Goal: Find specific page/section: Find specific page/section

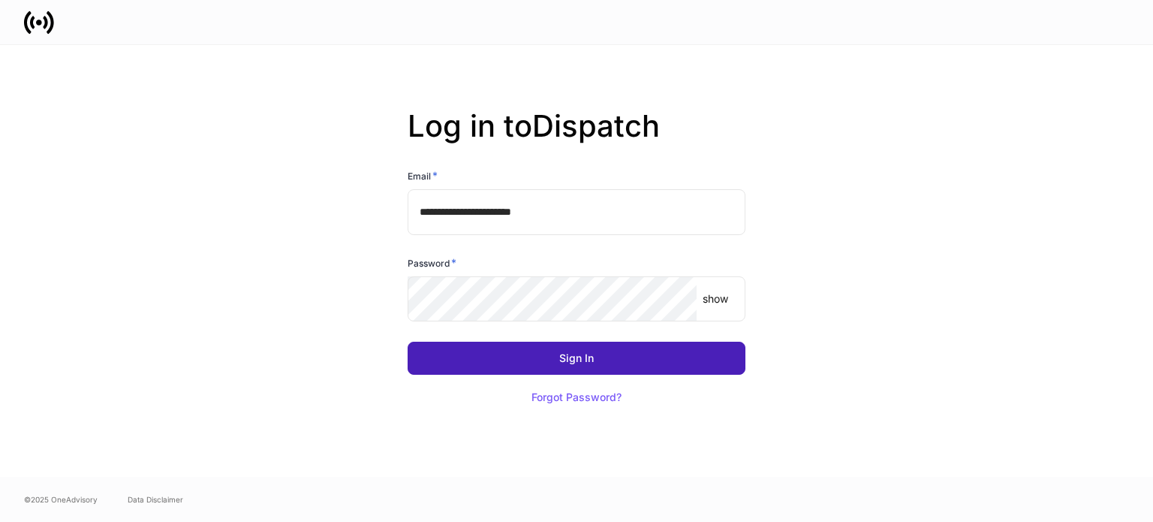
click at [428, 353] on button "Sign In" at bounding box center [577, 358] width 338 height 33
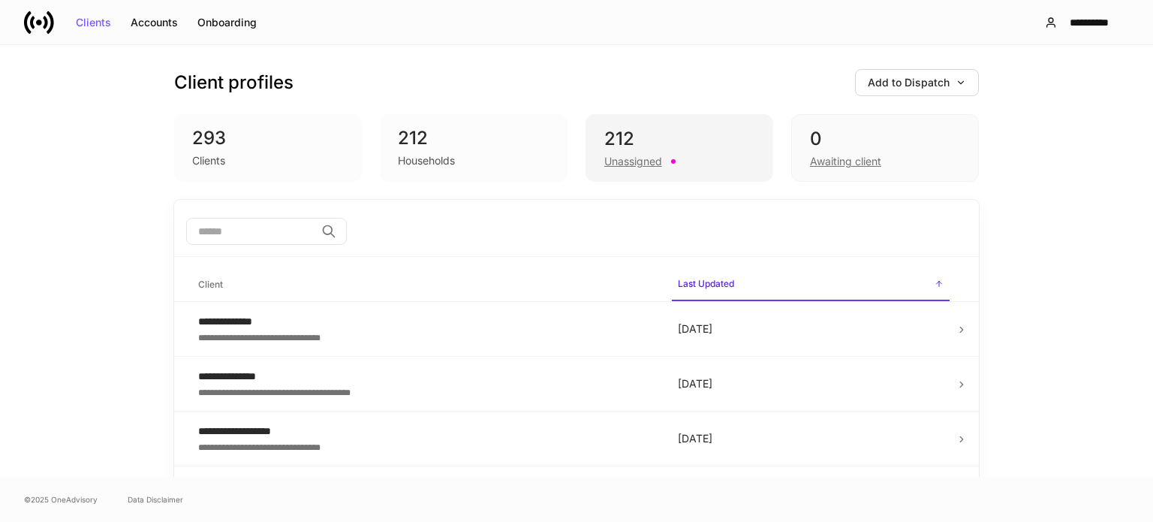
click at [634, 155] on div "Unassigned" at bounding box center [633, 161] width 58 height 15
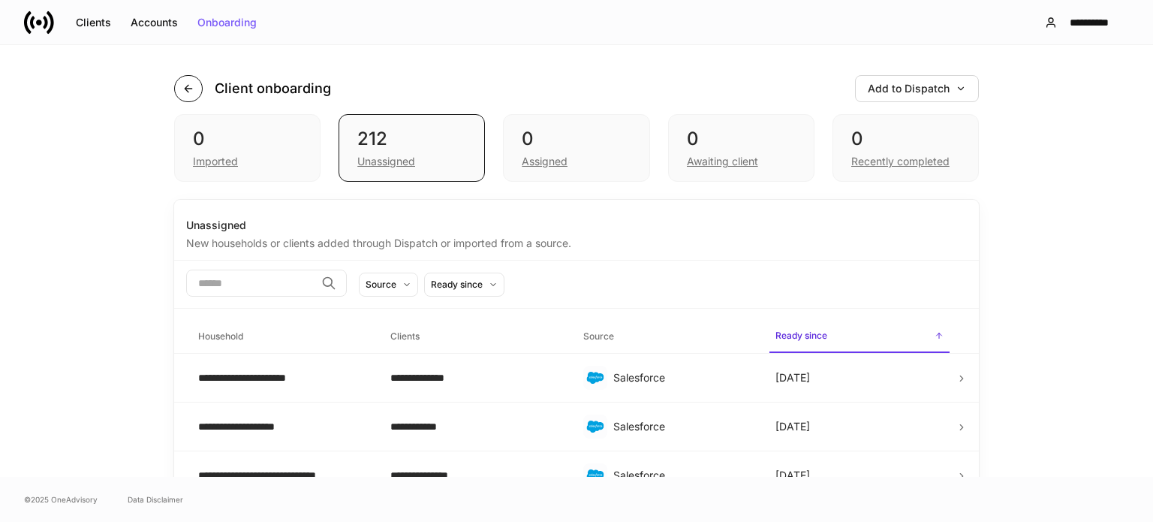
click at [182, 92] on icon "button" at bounding box center [188, 89] width 12 height 12
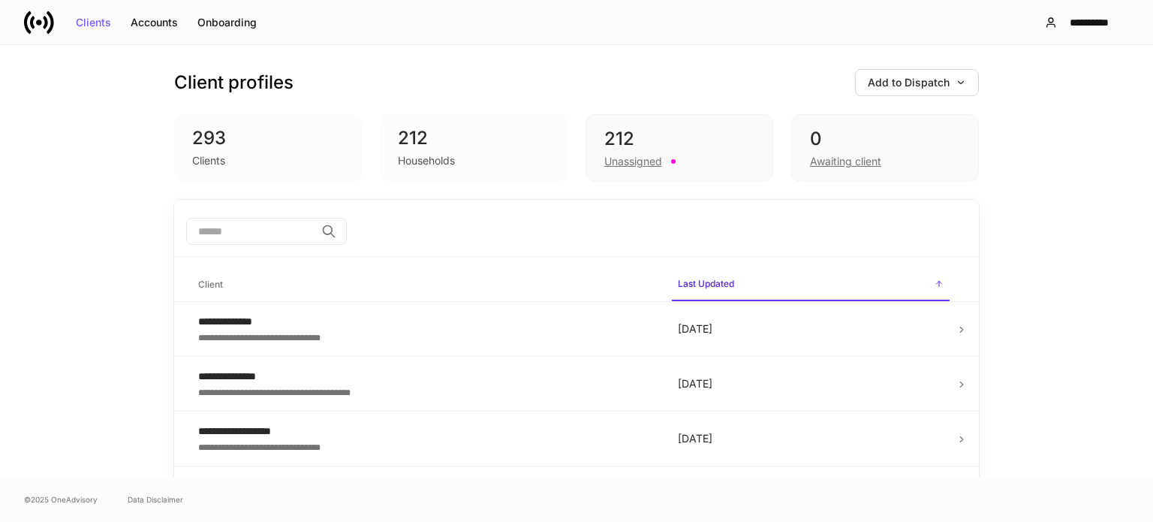
click at [207, 282] on h6 "Client" at bounding box center [210, 284] width 25 height 14
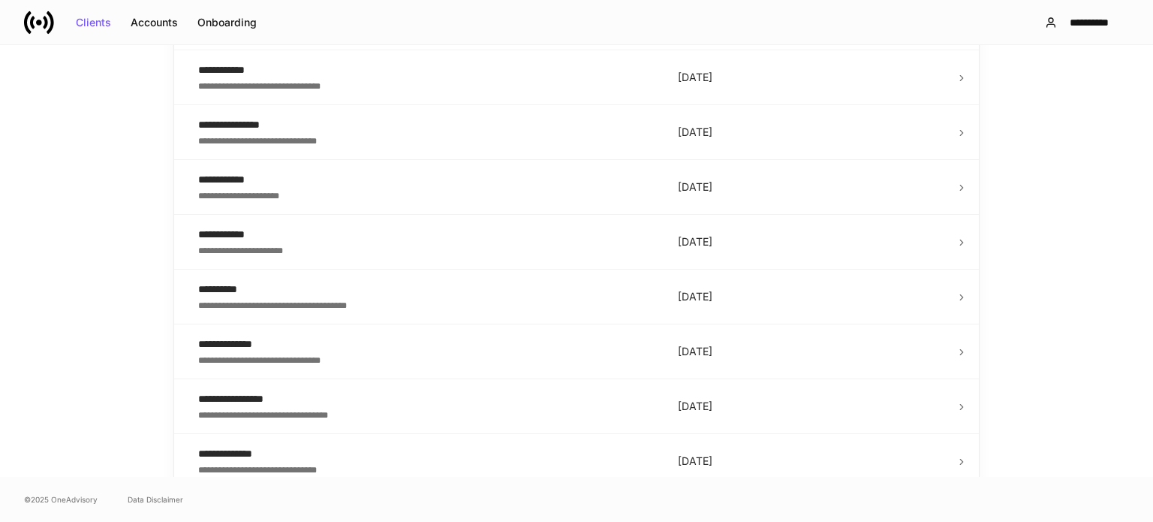
scroll to position [601, 0]
